Goal: Use online tool/utility

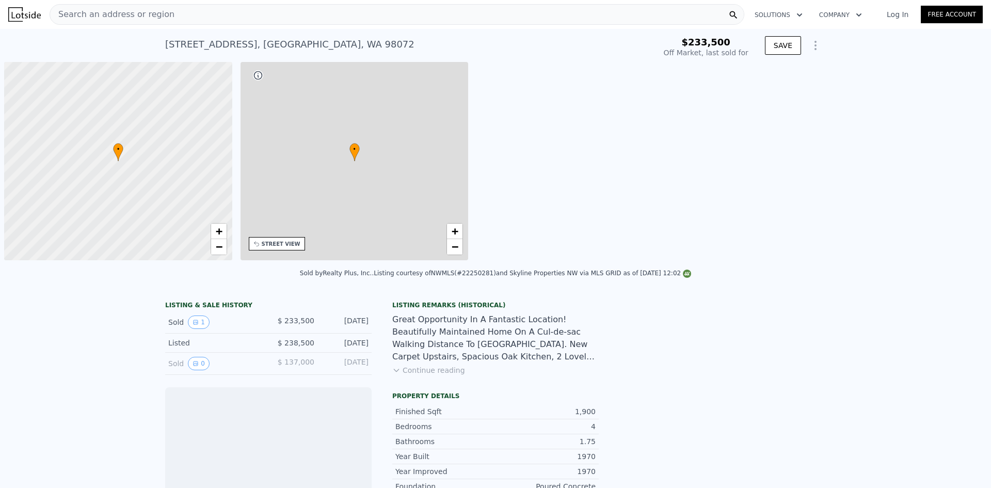
scroll to position [0, 4]
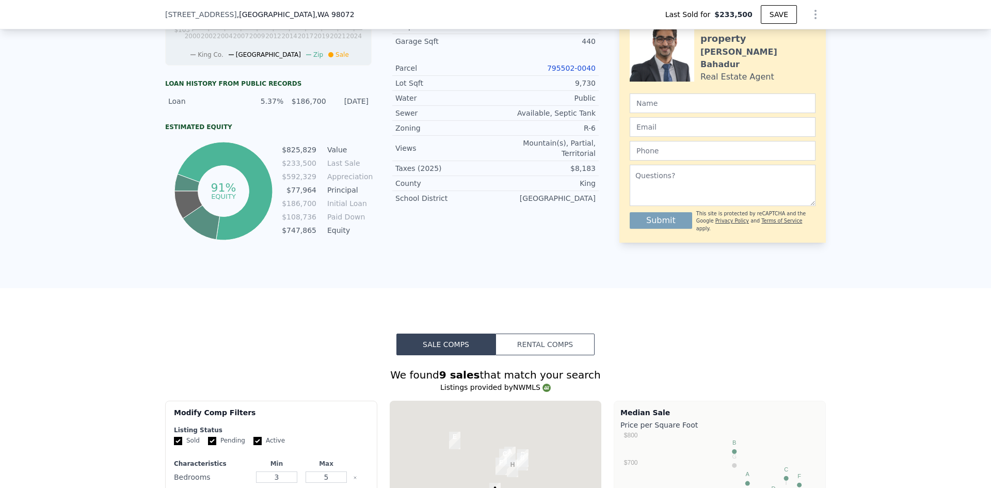
type input "$ 1,184,000"
type input "$ 839,097"
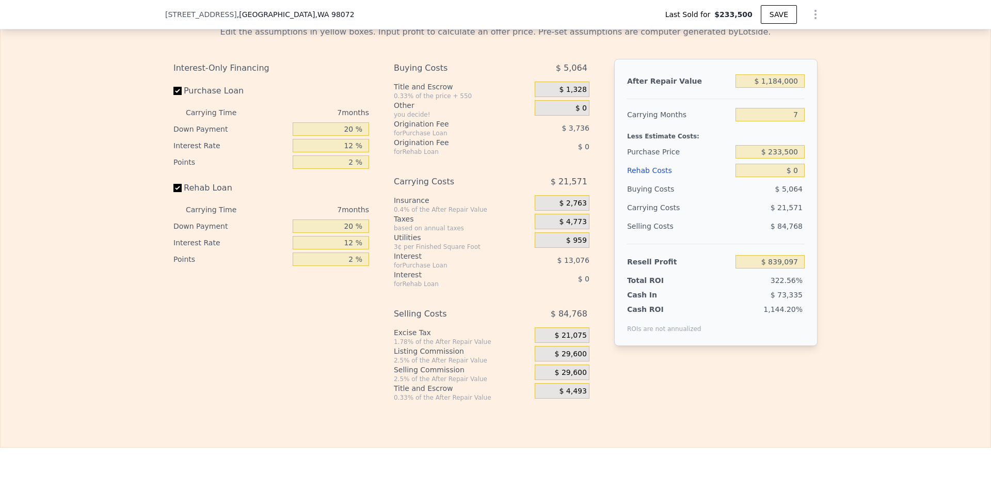
scroll to position [1493, 0]
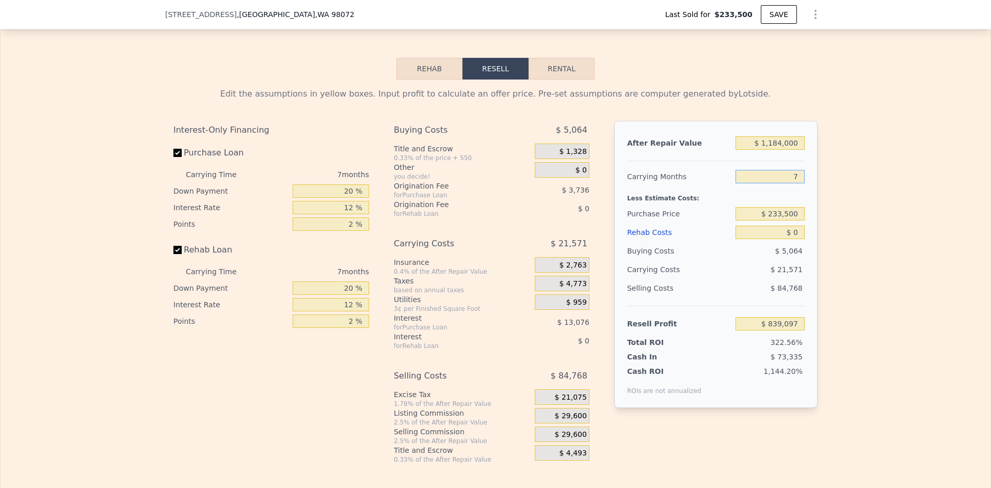
click at [793, 183] on input "7" at bounding box center [769, 176] width 69 height 13
type input "5"
type input "$ 845,260"
type input "5"
click at [778, 220] on input "$ 233,500" at bounding box center [769, 213] width 69 height 13
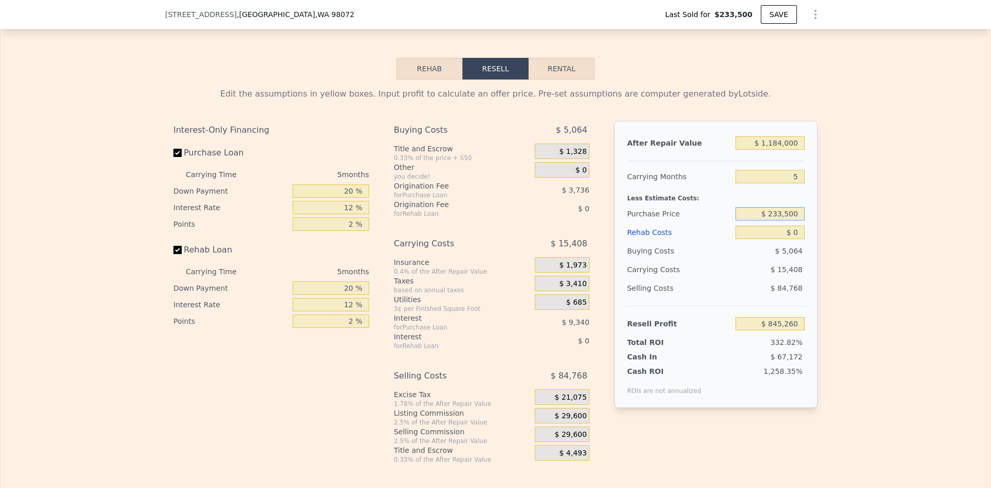
click at [778, 220] on input "$ 233,500" at bounding box center [769, 213] width 69 height 13
type input "$ 750,000"
click at [796, 239] on input "$ 0" at bounding box center [769, 231] width 69 height 13
type input "$ 298,116"
click at [795, 239] on input "$ 0" at bounding box center [769, 231] width 69 height 13
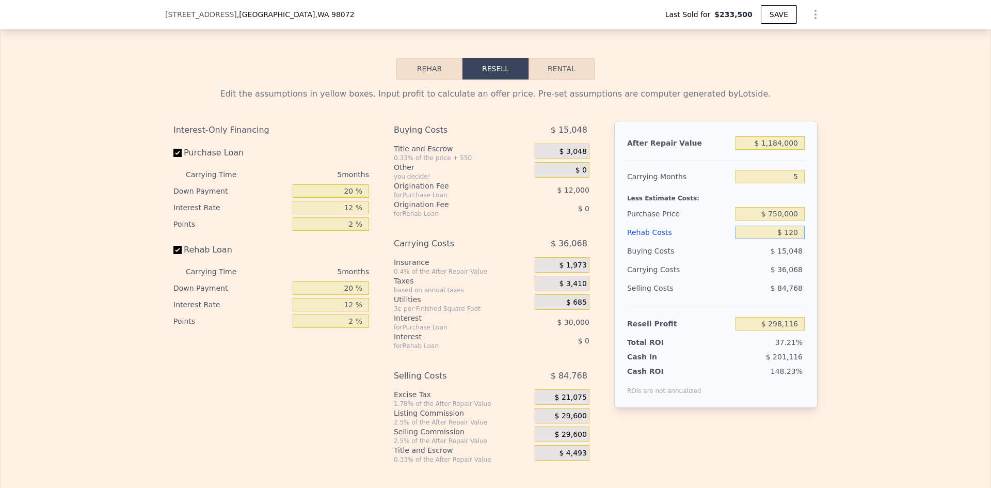
type input "$ 1,200"
type input "$ 296,847"
type input "$ 120,000"
type input "$ 171,396"
type input "$ 120,000"
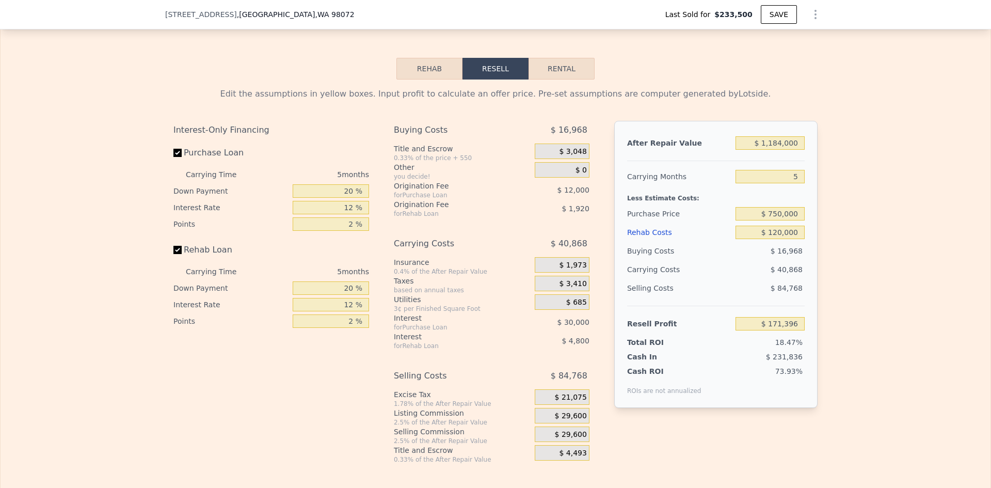
click at [882, 180] on div "Edit the assumptions in yellow boxes. Input profit to calculate an offer price.…" at bounding box center [496, 271] width 990 height 384
click at [575, 420] on span "$ 29,600" at bounding box center [571, 415] width 32 height 9
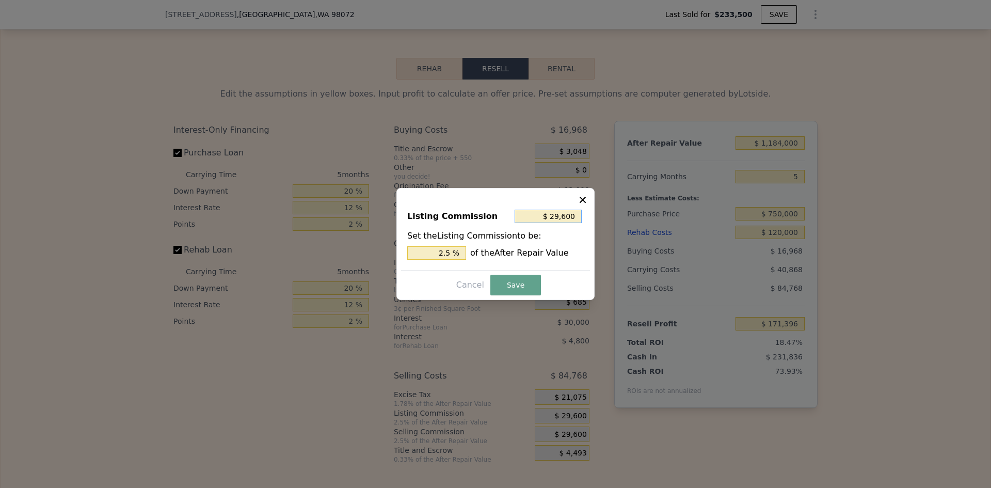
click at [565, 220] on input "$ 29,600" at bounding box center [547, 215] width 67 height 13
type input "$ 5"
type input "0.000 %"
type input "$ 50"
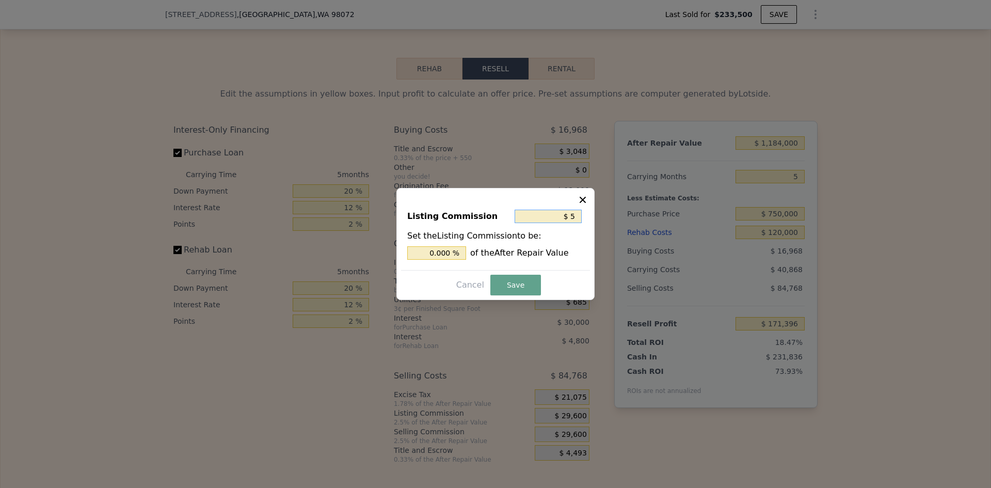
type input "0.004 %"
type input "$ 500"
type input "0.042 %"
type input "$ 500"
click at [516, 280] on button "Save" at bounding box center [515, 284] width 51 height 21
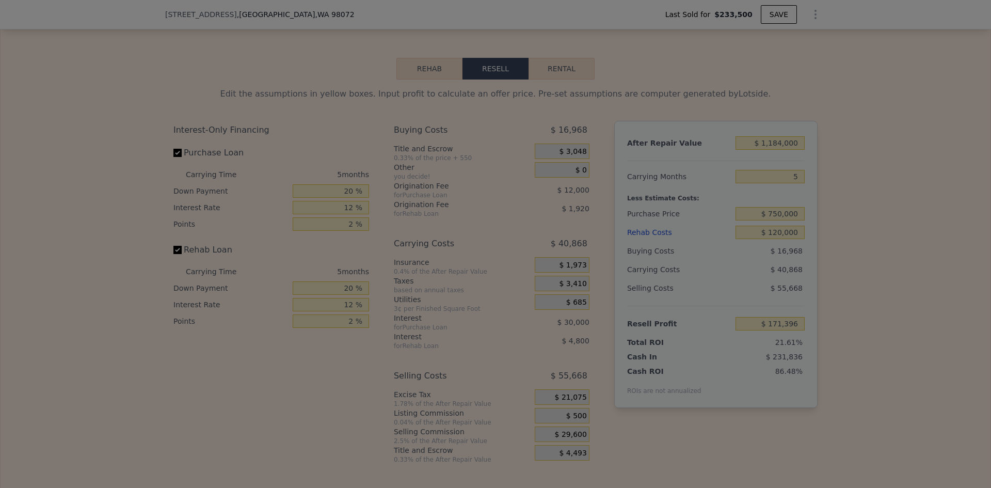
type input "$ 200,496"
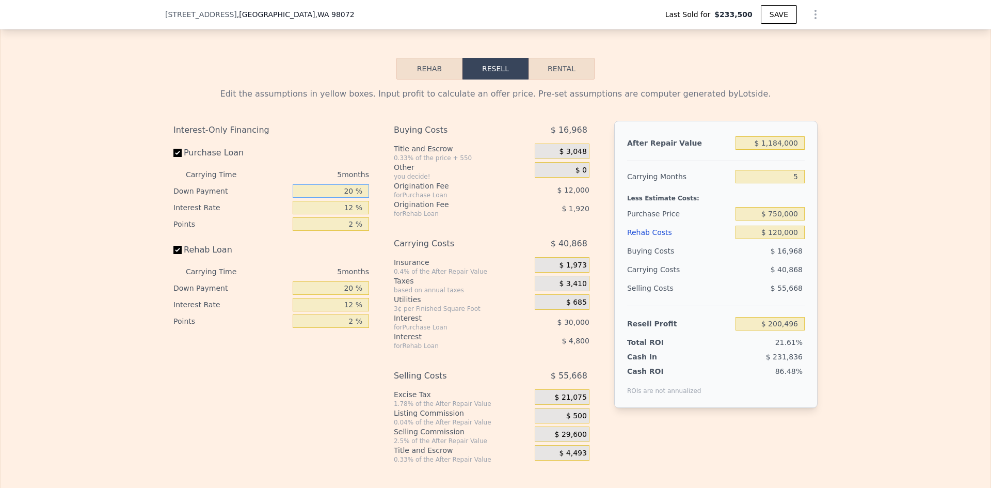
click at [344, 198] on input "20 %" at bounding box center [331, 190] width 76 height 13
click at [348, 198] on input "20 %" at bounding box center [331, 190] width 76 height 13
type input "0 %"
type input "$ 189,996"
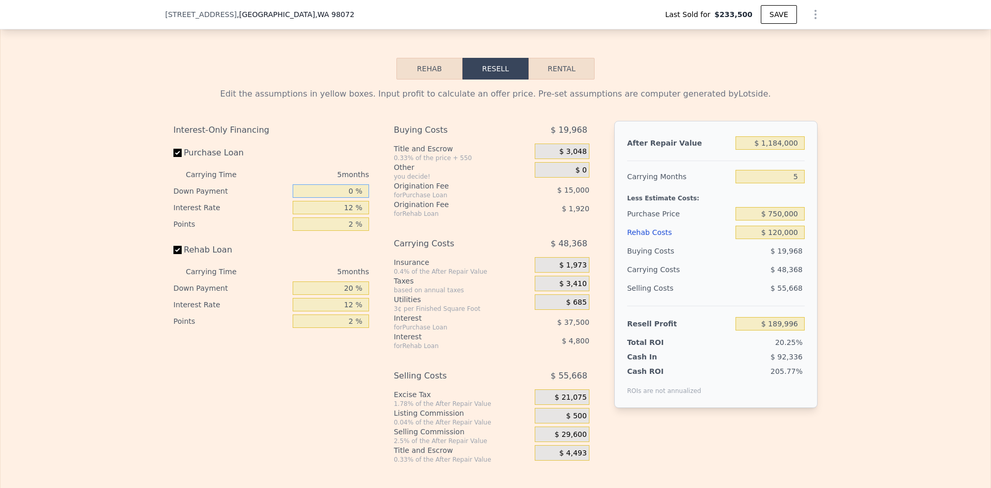
type input "10 %"
type input "$ 195,246"
type input "0 %"
type input "$ 189,996"
type input "5 %"
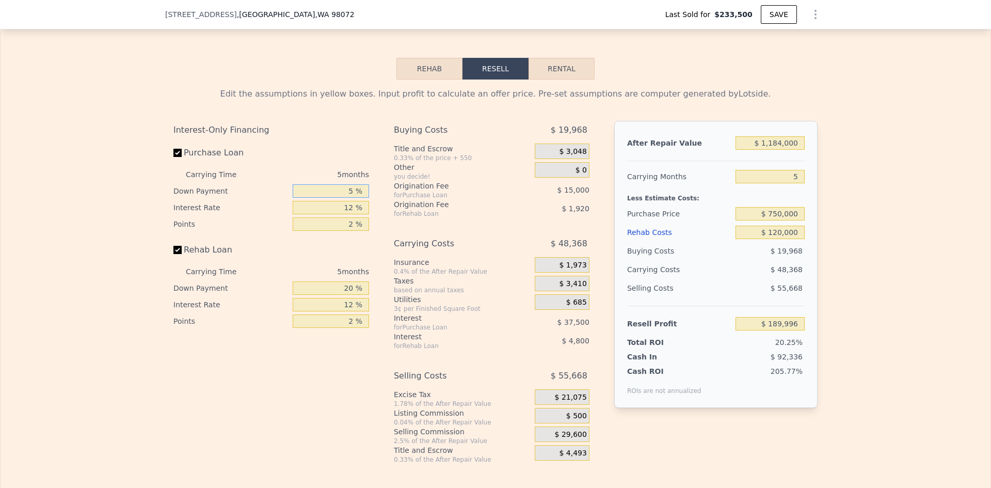
type input "$ 192,621"
type input "5 %"
type input "10 %"
type input "$ 198,556"
type input "10 %"
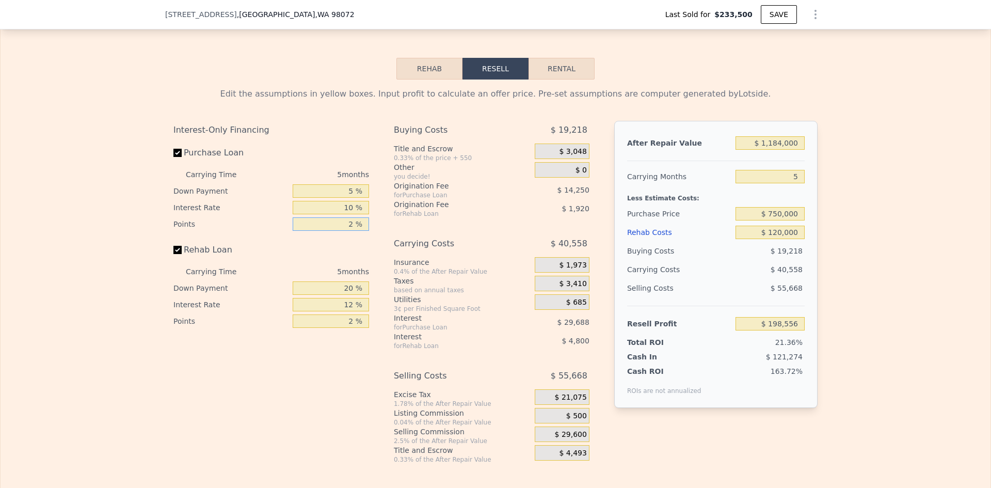
type input "0 %"
type input "$ 212,806"
type input "0.5 %"
type input "$ 209,243"
type input "0.5 %"
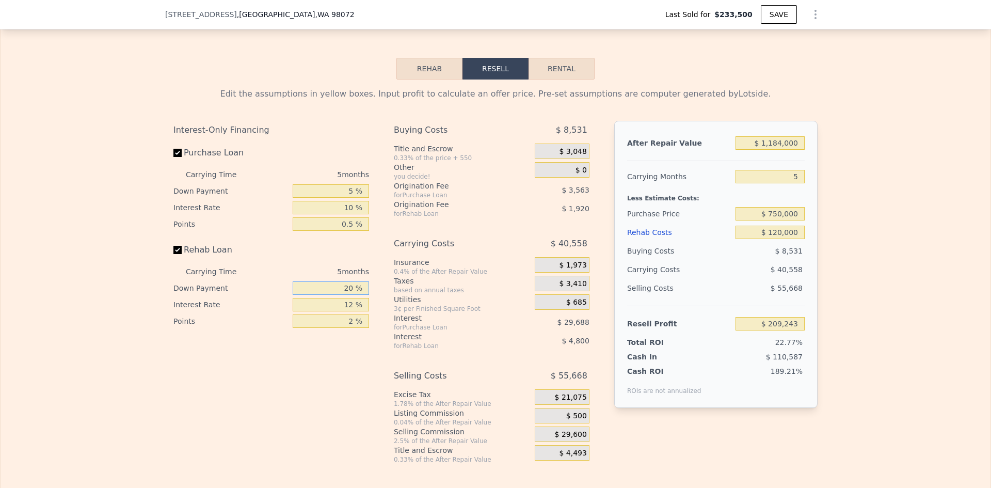
click at [351, 295] on input "20 %" at bounding box center [331, 287] width 76 height 13
type input "2 %"
type input "$ 207,731"
type input "5 %"
type input "$ 207,983"
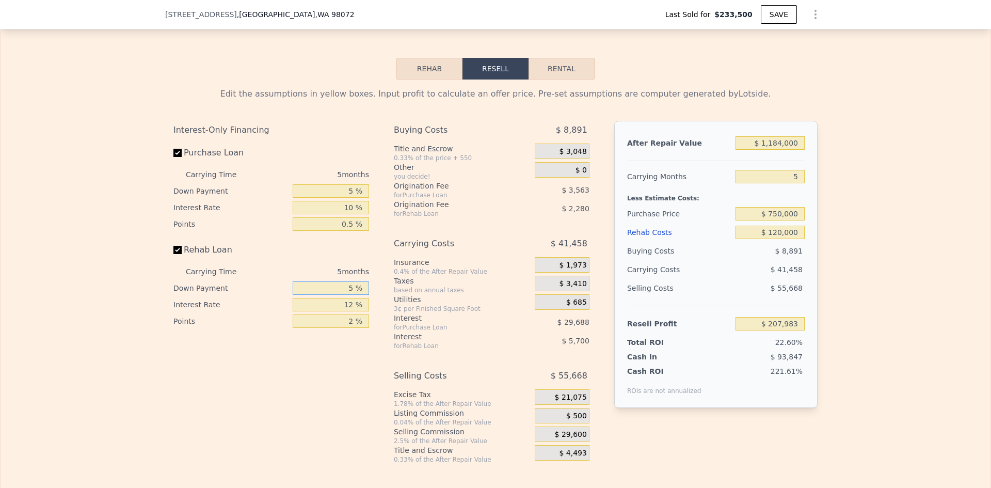
type input "5 %"
type input "10 %"
type input "$ 208,933"
type input "10 %"
type input "0 %"
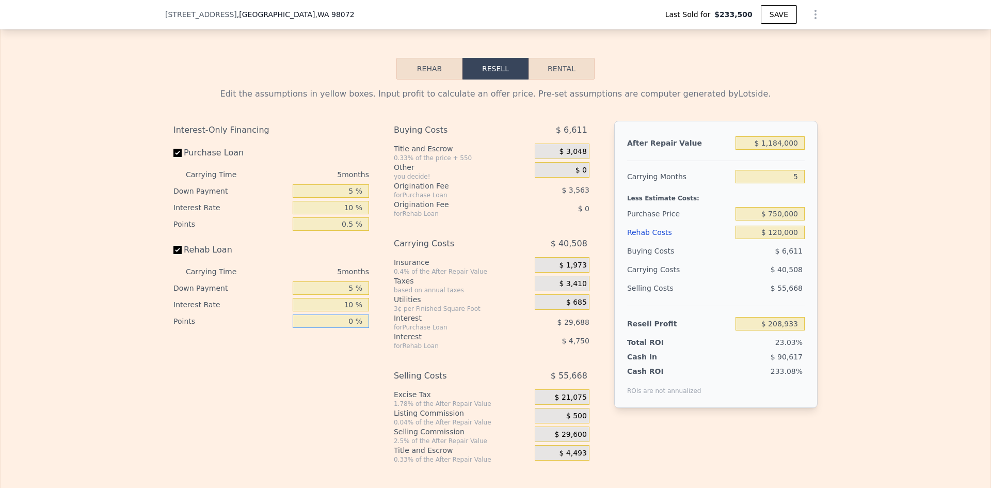
type input "$ 211,213"
type input "0.5 %"
type input "$ 210,643"
type input "0.5 %"
click at [842, 291] on div "Edit the assumptions in yellow boxes. Input profit to calculate an offer price.…" at bounding box center [496, 271] width 990 height 384
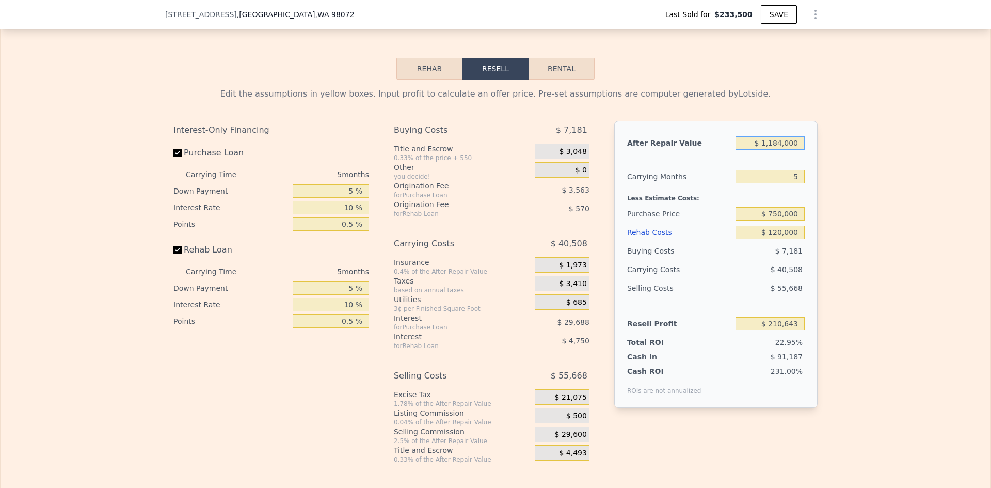
click at [781, 150] on input "$ 1,184,000" at bounding box center [769, 142] width 69 height 13
type input "$ 1"
type input "-$ 916,265"
type input "$ 12"
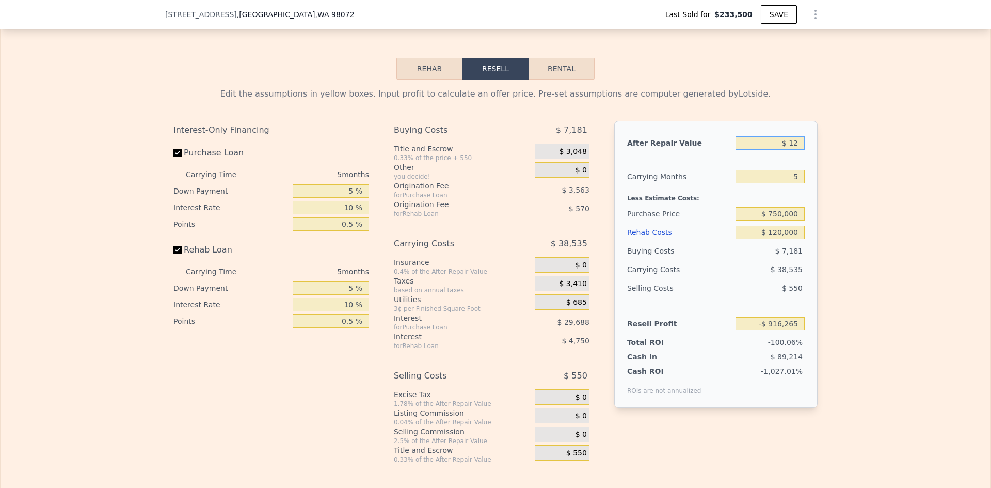
type input "-$ 916,254"
type input "$ 1,200"
type input "-$ 915,124"
type input "$ 120,000"
type input "-$ 802,053"
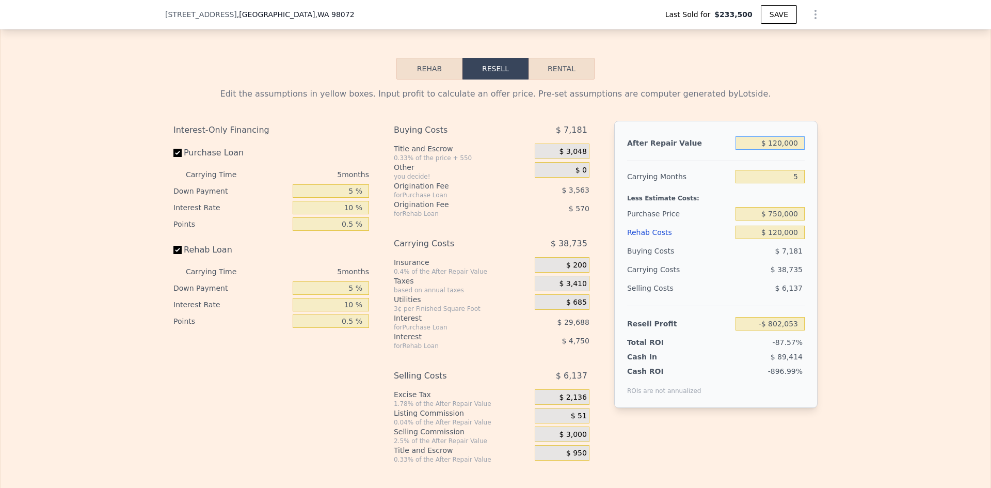
type input "$ 1,200,000"
type input "$ 225,871"
click at [865, 182] on div "Edit the assumptions in yellow boxes. Input profit to calculate an offer price.…" at bounding box center [496, 271] width 990 height 384
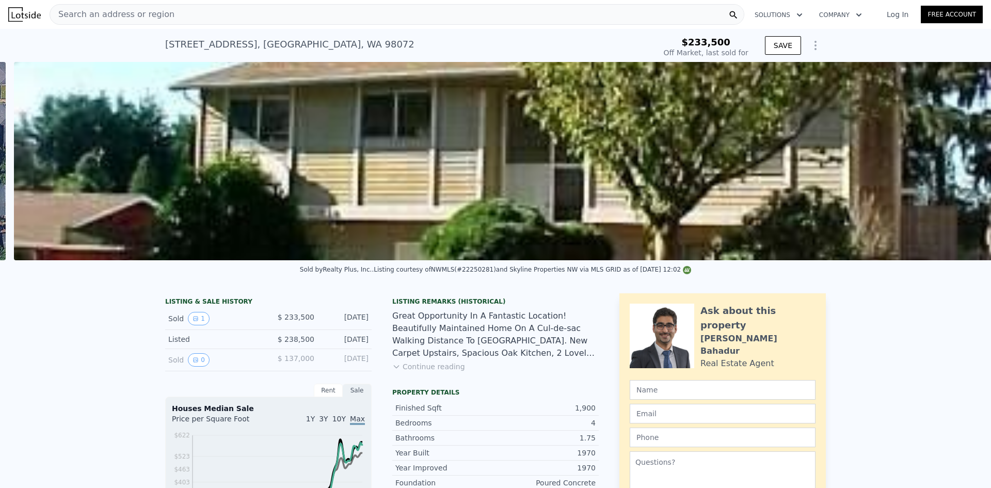
scroll to position [0, 472]
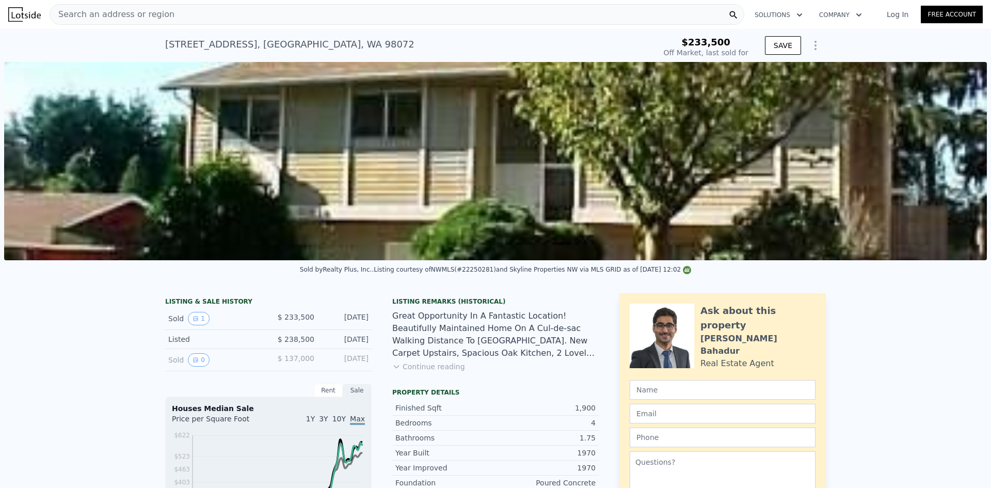
click at [546, 285] on div "Sold by Realty Plus, Inc. . Listing courtesy of NWMLS (#22250281) and Skyline P…" at bounding box center [495, 272] width 991 height 25
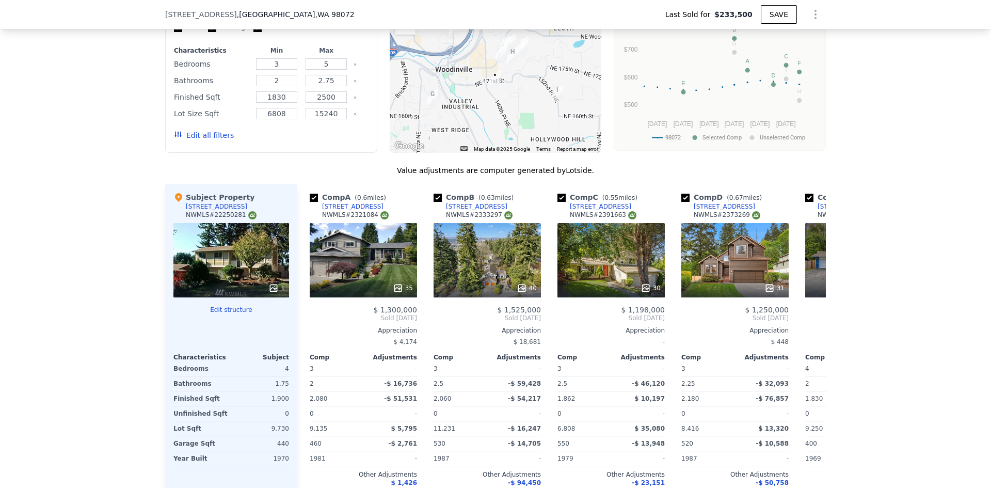
type input "$ 1,184,000"
type input "7"
type input "$ 0"
type input "$ 839,097"
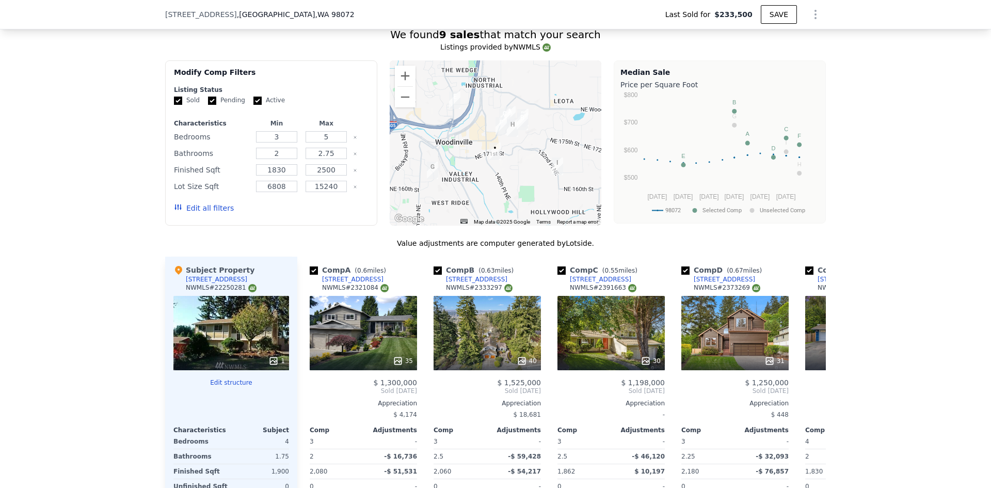
scroll to position [770, 0]
